Goal: Task Accomplishment & Management: Manage account settings

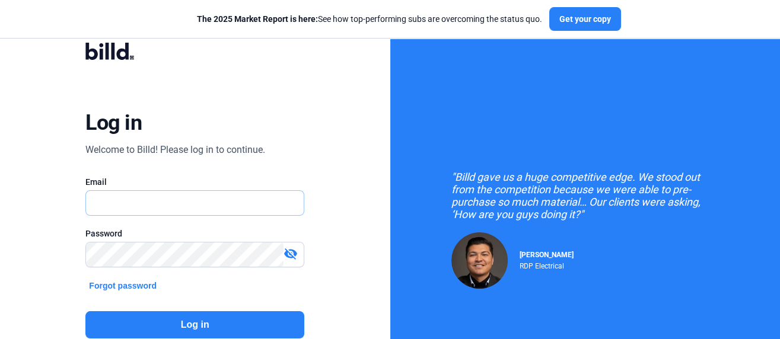
click at [125, 205] on input "text" at bounding box center [195, 203] width 218 height 24
type input "[EMAIL_ADDRESS][DOMAIN_NAME]"
click at [202, 323] on button "Log in" at bounding box center [194, 324] width 219 height 27
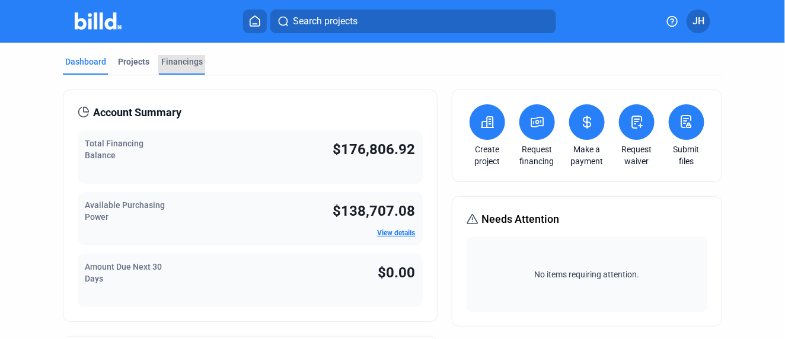
click at [170, 61] on div "Financings" at bounding box center [182, 62] width 42 height 12
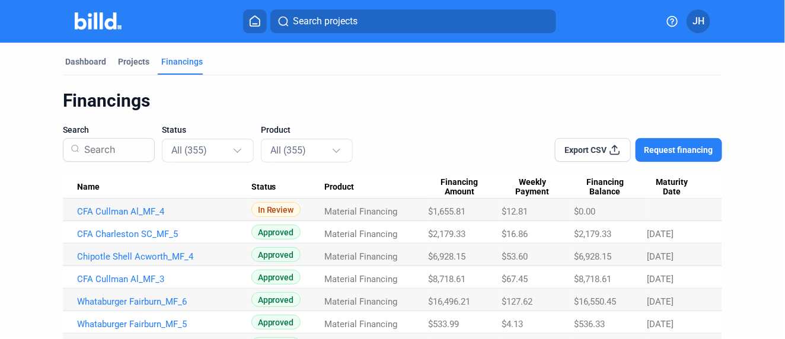
click at [705, 23] on button "JH" at bounding box center [699, 21] width 24 height 24
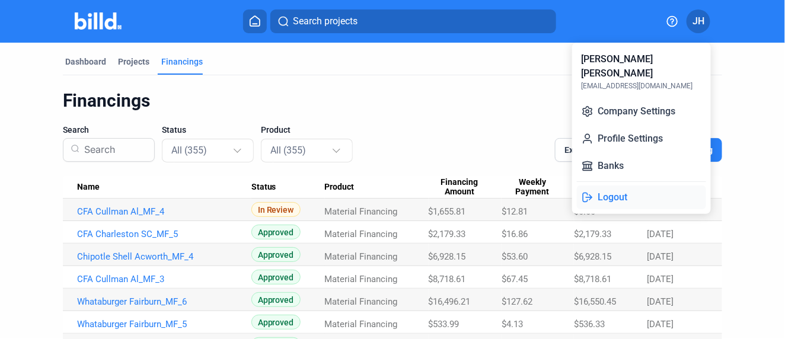
click at [620, 186] on button "Logout" at bounding box center [641, 198] width 129 height 24
